Goal: Find contact information: Find contact information

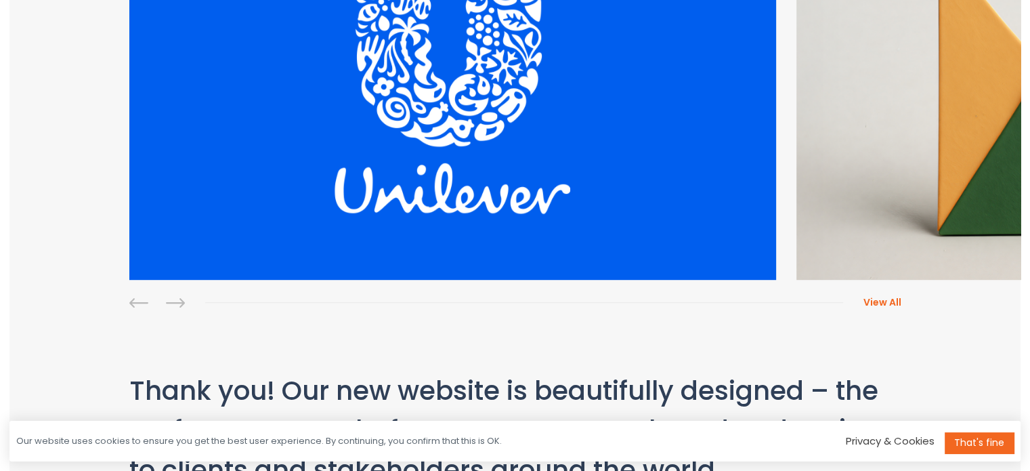
scroll to position [1968, 0]
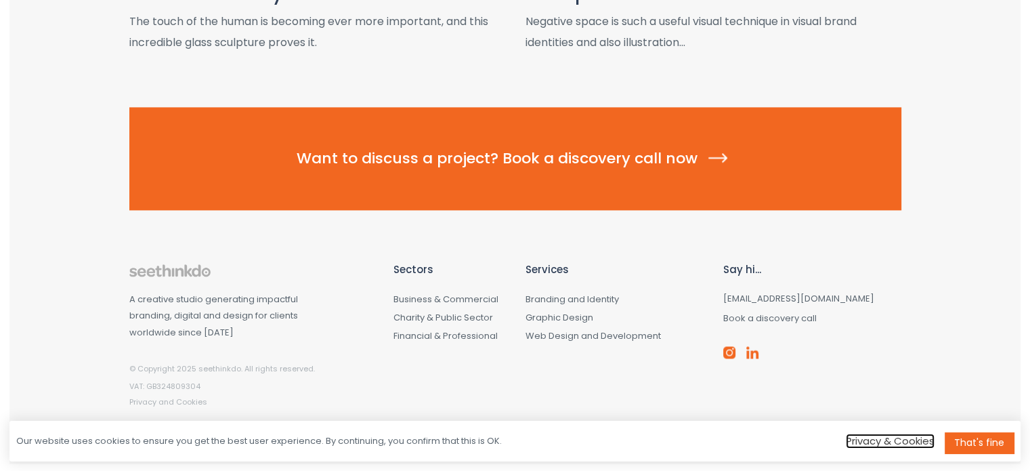
click at [908, 442] on link "Privacy & Cookies" at bounding box center [890, 440] width 89 height 14
click at [972, 436] on link "That's fine" at bounding box center [979, 442] width 69 height 21
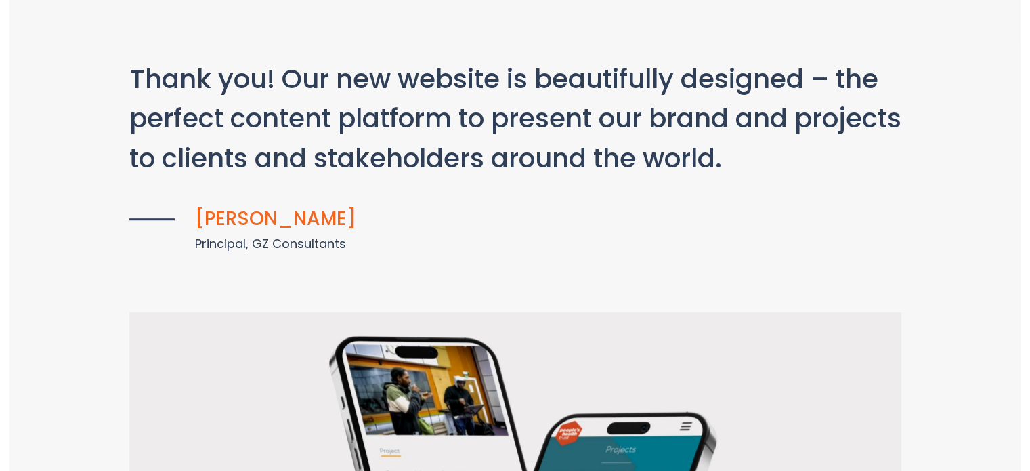
scroll to position [0, 0]
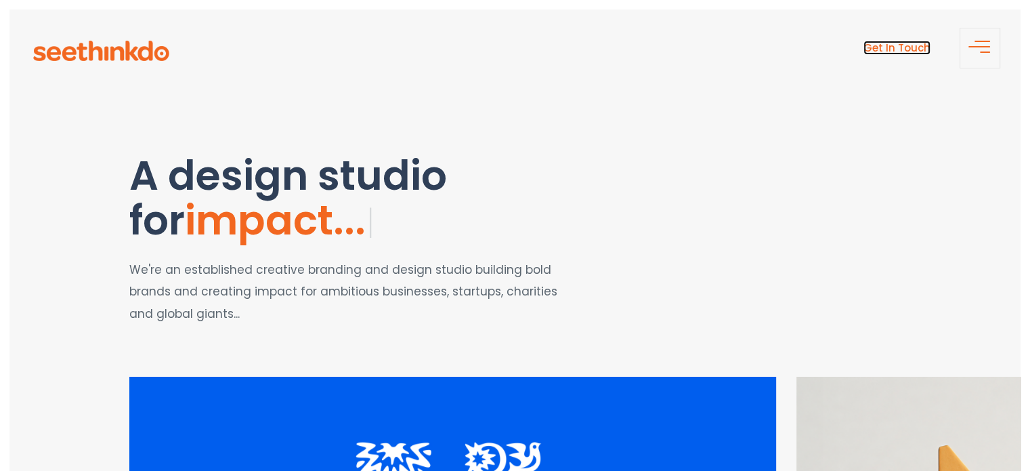
click at [905, 49] on link "Get In Touch" at bounding box center [897, 48] width 67 height 14
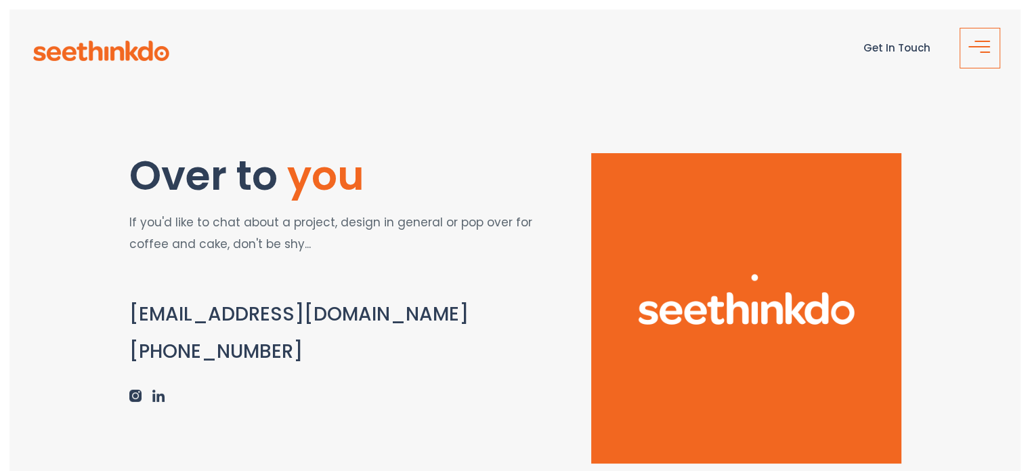
click at [983, 51] on span "button" at bounding box center [985, 51] width 10 height 1
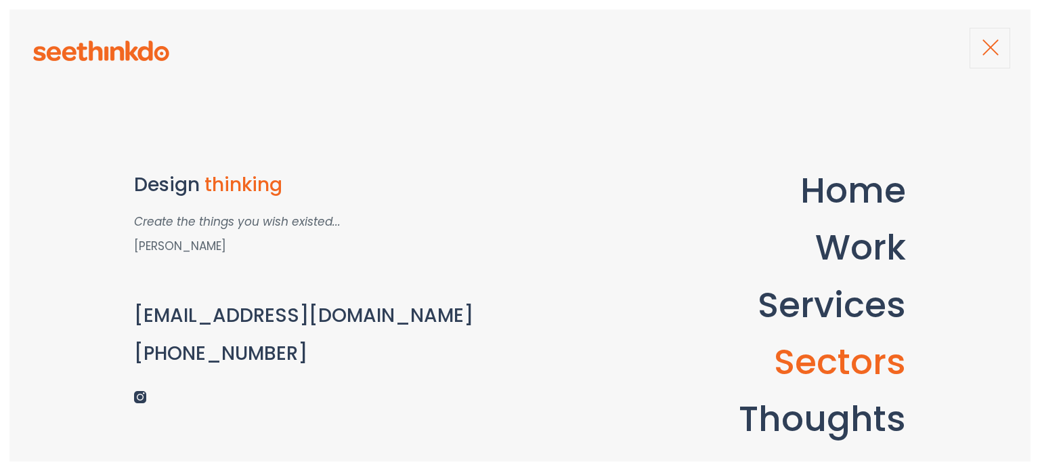
scroll to position [160, 0]
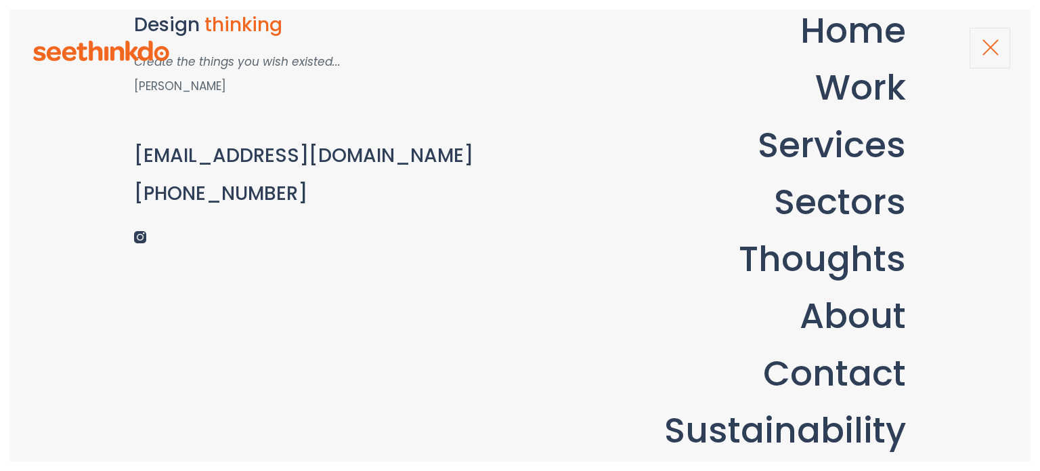
click at [846, 343] on ul "Home Work Services Sectors Thoughts About Contact Sustainability" at bounding box center [752, 230] width 310 height 450
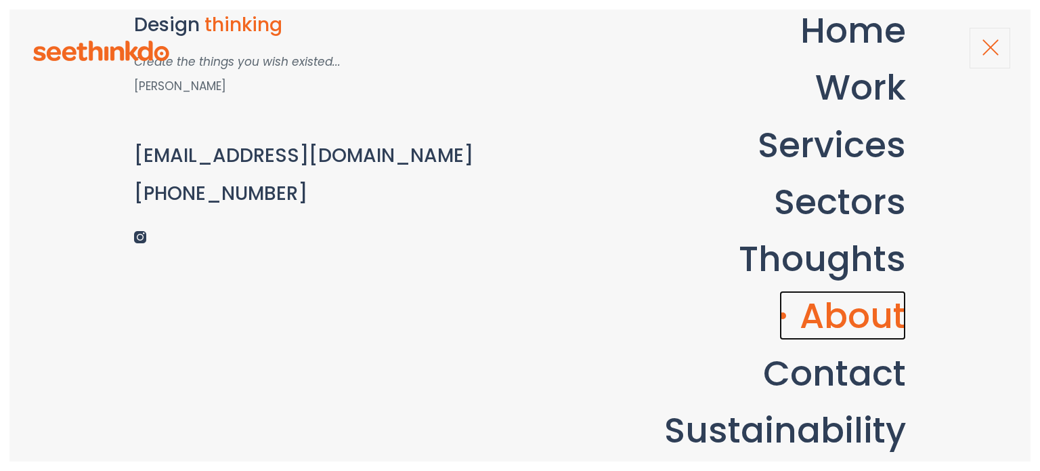
click at [853, 329] on link "About" at bounding box center [843, 315] width 127 height 49
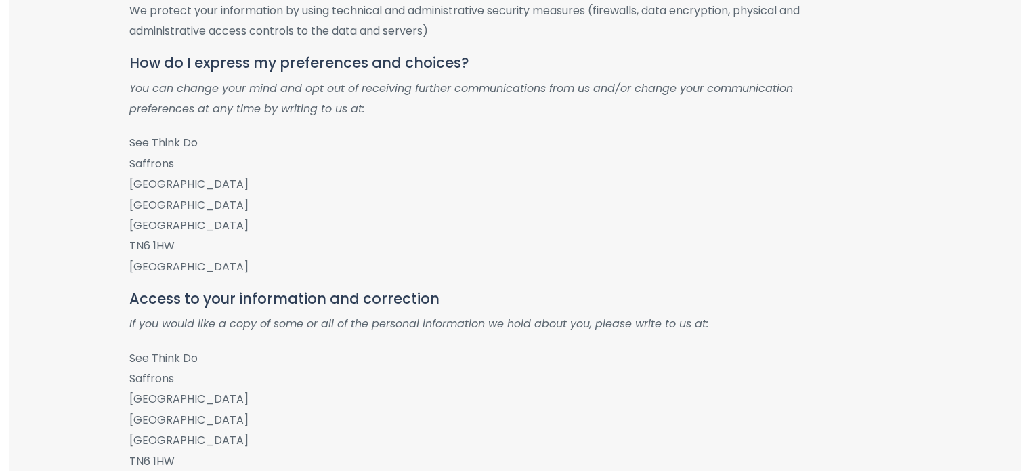
scroll to position [881, 0]
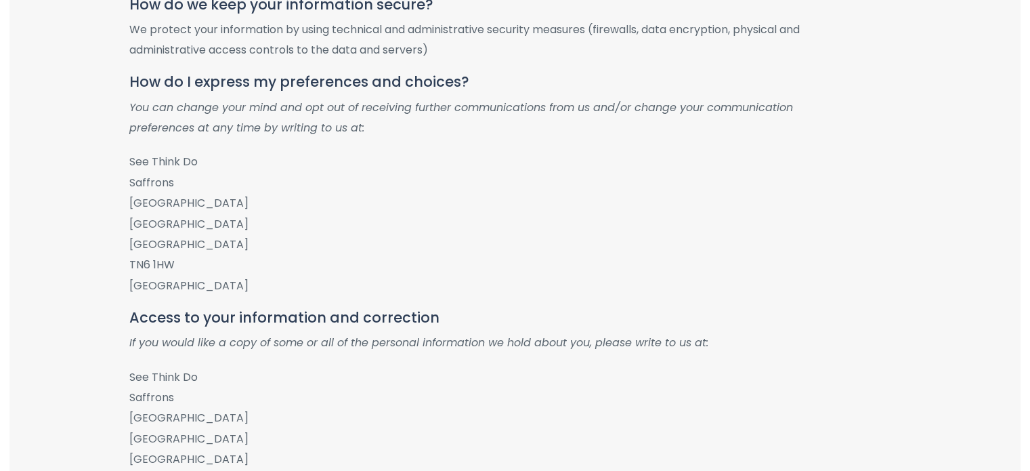
click at [135, 200] on p "See Think Do Saffrons [STREET_ADDRESS]" at bounding box center [476, 224] width 695 height 144
drag, startPoint x: 135, startPoint y: 200, endPoint x: 156, endPoint y: 201, distance: 21.0
click at [156, 203] on p "See Think Do Saffrons [STREET_ADDRESS]" at bounding box center [476, 224] width 695 height 144
copy p "[GEOGRAPHIC_DATA]"
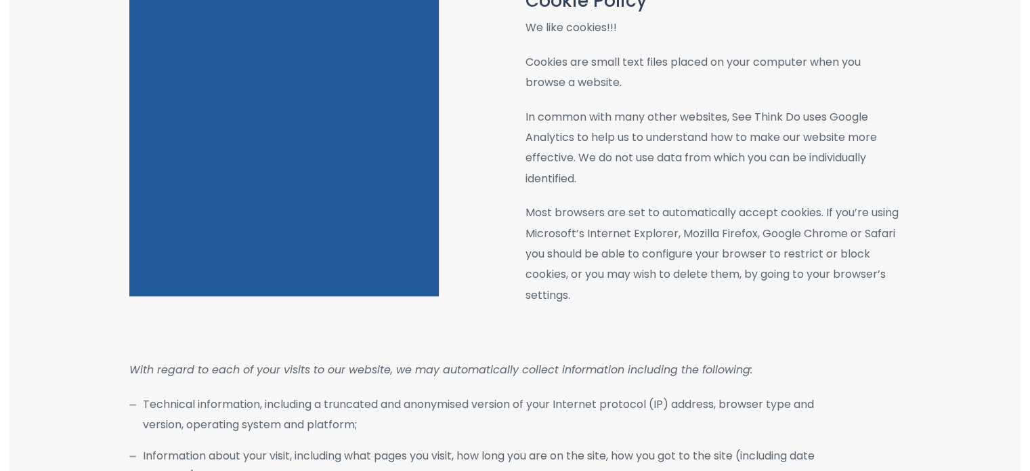
scroll to position [1829, 0]
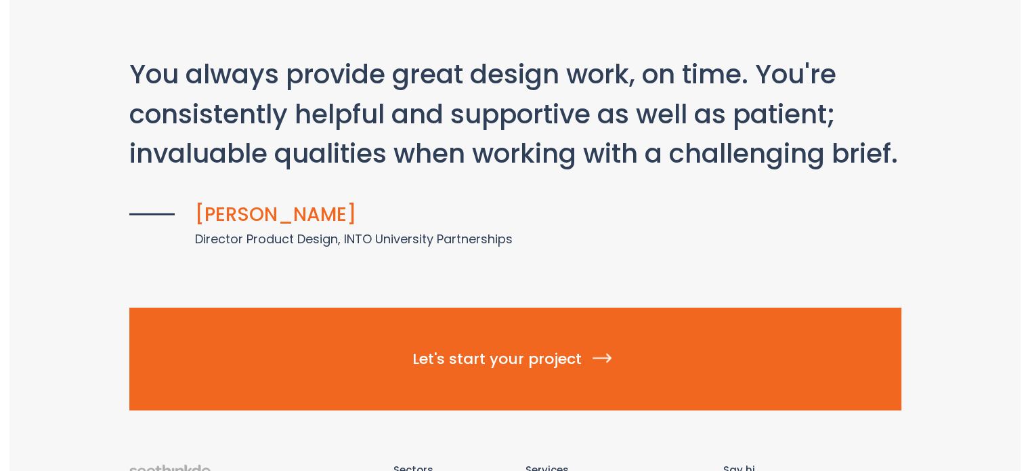
scroll to position [3075, 0]
